Goal: Information Seeking & Learning: Learn about a topic

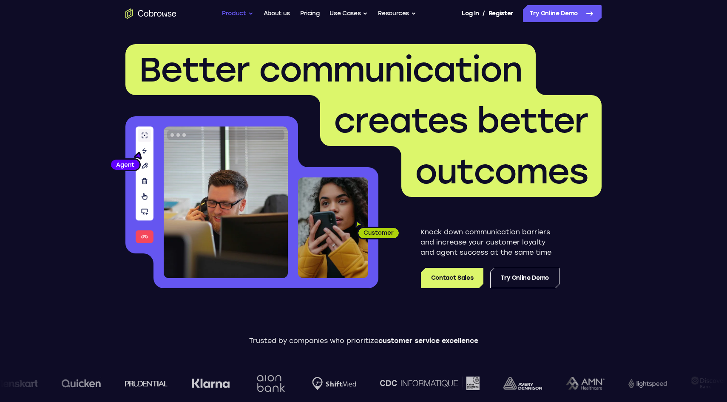
click at [243, 6] on button "Product" at bounding box center [237, 13] width 31 height 17
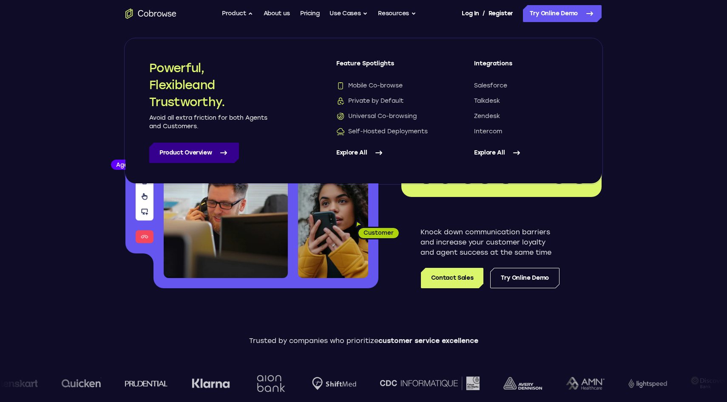
click at [218, 156] on link "Product Overview" at bounding box center [194, 153] width 90 height 20
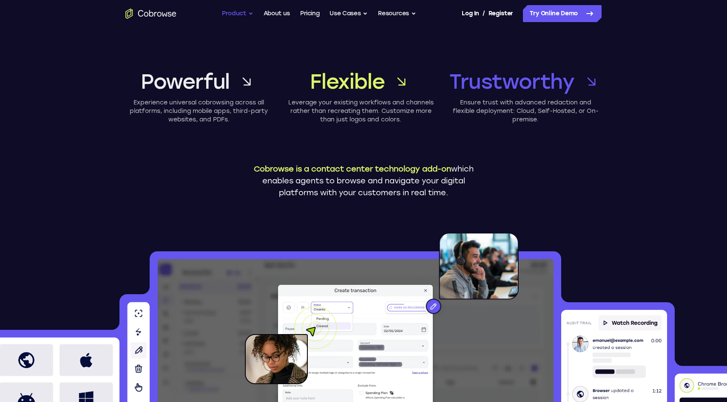
click at [235, 14] on button "Product" at bounding box center [237, 13] width 31 height 17
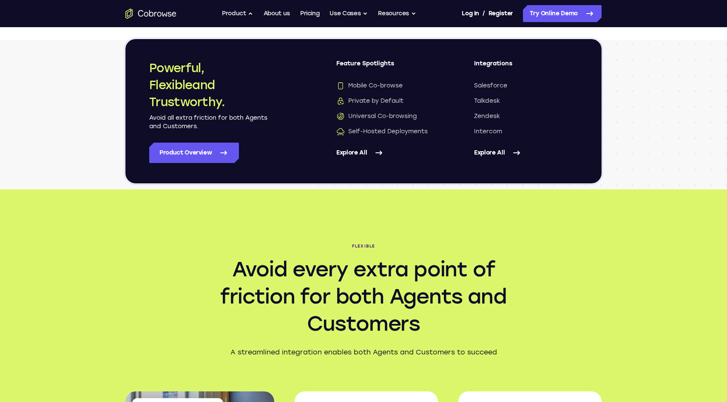
scroll to position [1110, 0]
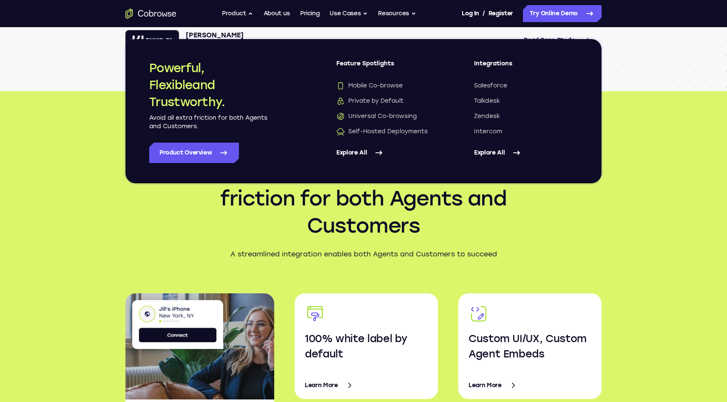
click at [31, 255] on div "Flexible Avoid every extra point of friction for both Agents and Customers A st…" at bounding box center [363, 332] width 727 height 482
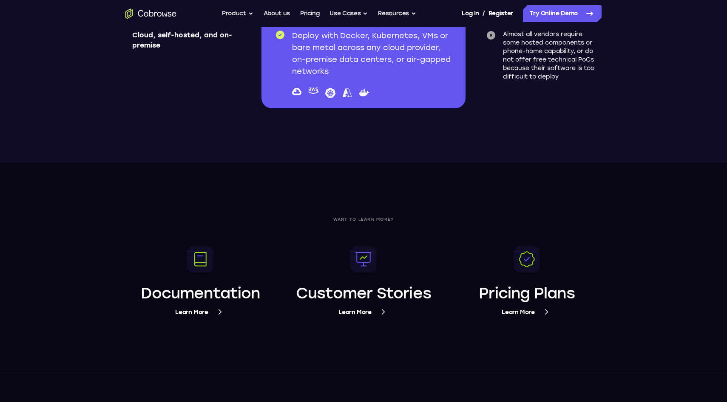
scroll to position [3037, 0]
